Goal: Task Accomplishment & Management: Complete application form

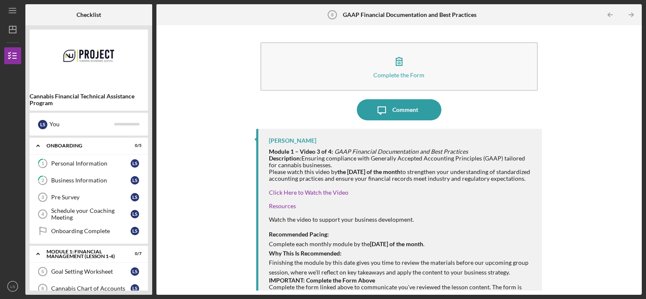
scroll to position [30, 0]
